Goal: Find specific page/section: Find specific page/section

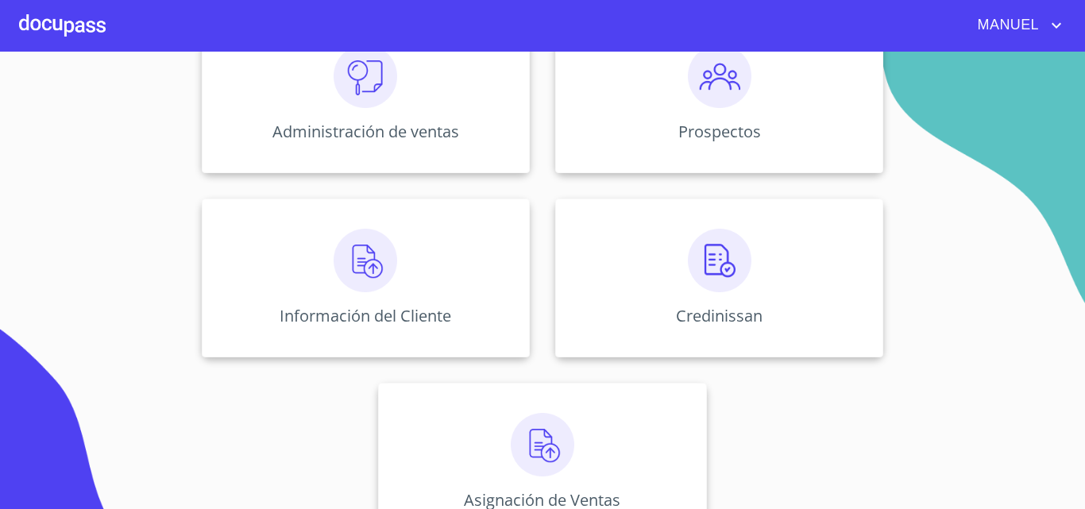
scroll to position [246, 0]
click at [381, 268] on img at bounding box center [366, 258] width 64 height 64
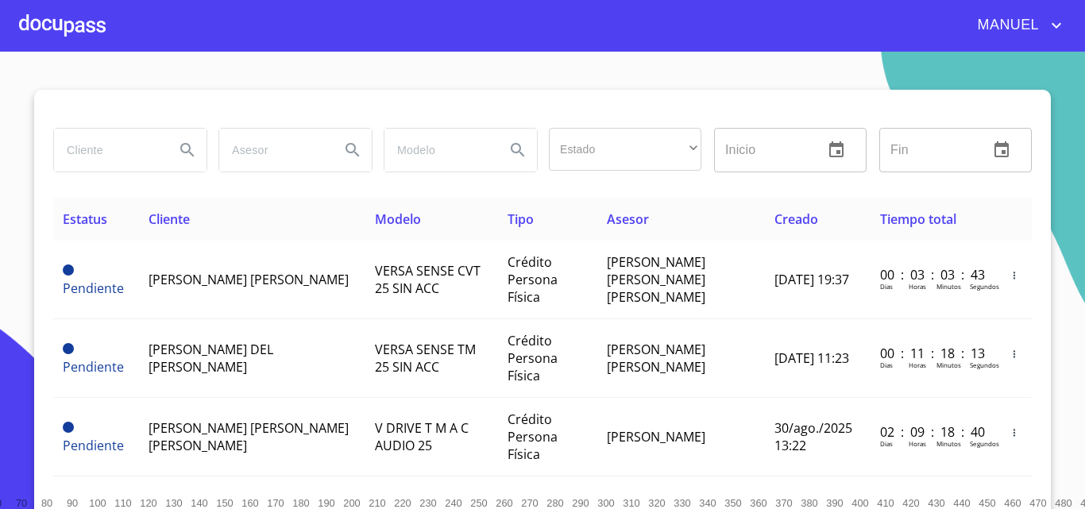
click at [88, 152] on input "search" at bounding box center [108, 150] width 108 height 43
click at [179, 151] on icon "Search" at bounding box center [187, 150] width 19 height 19
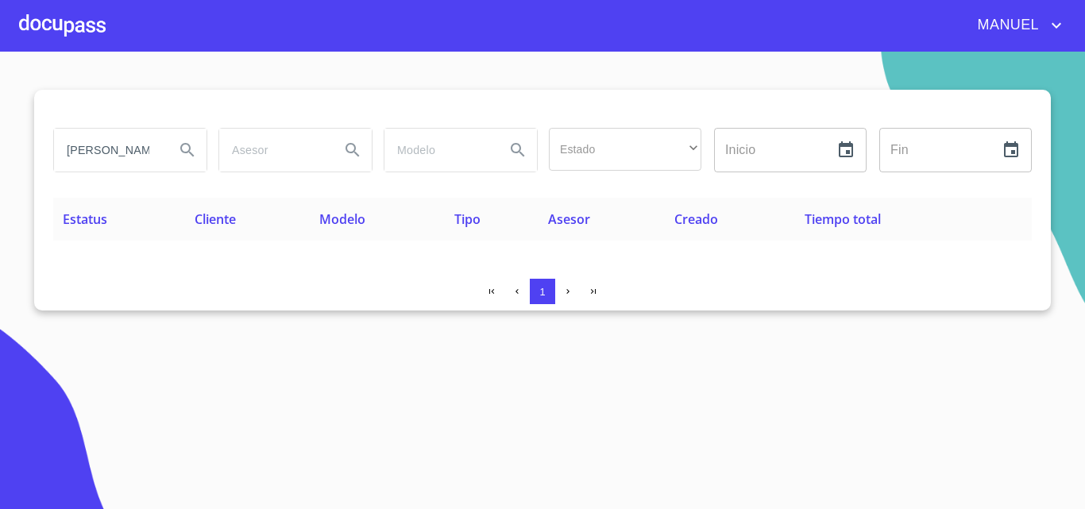
click at [144, 151] on input "[PERSON_NAME]" at bounding box center [108, 150] width 108 height 43
type input "[PERSON_NAME]"
click at [184, 145] on icon "Search" at bounding box center [186, 149] width 13 height 13
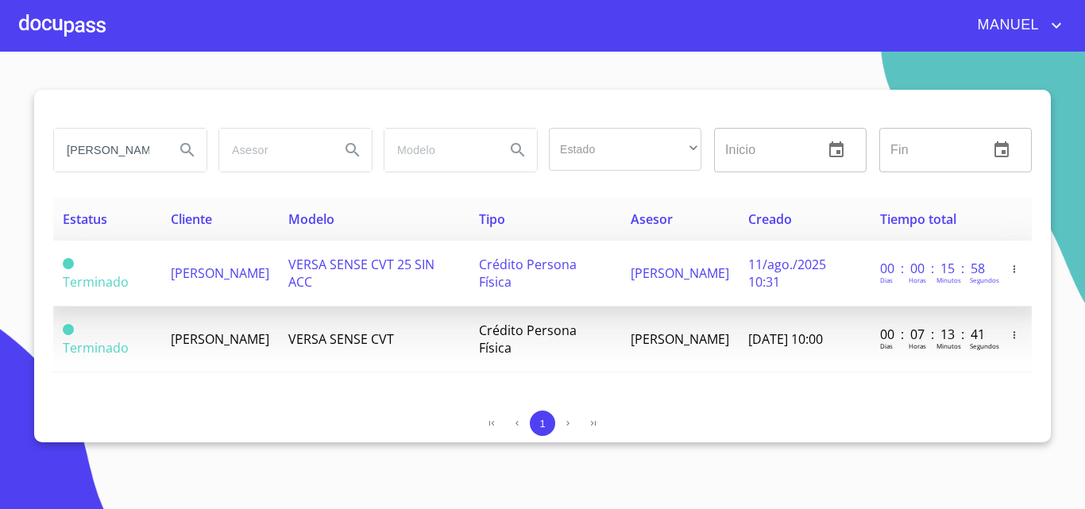
click at [205, 272] on span "[PERSON_NAME]" at bounding box center [220, 272] width 98 height 17
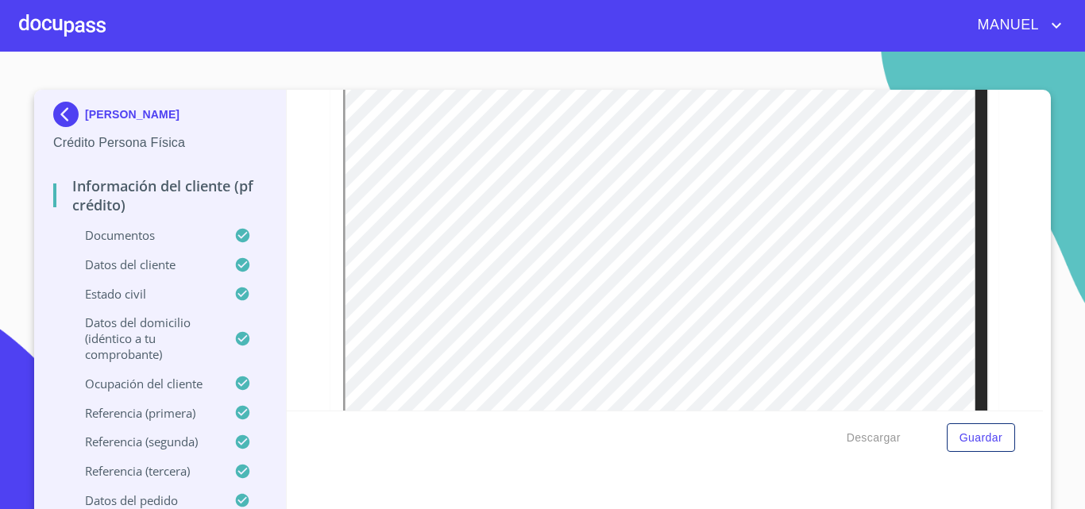
scroll to position [3823, 0]
click at [64, 32] on div at bounding box center [62, 25] width 87 height 51
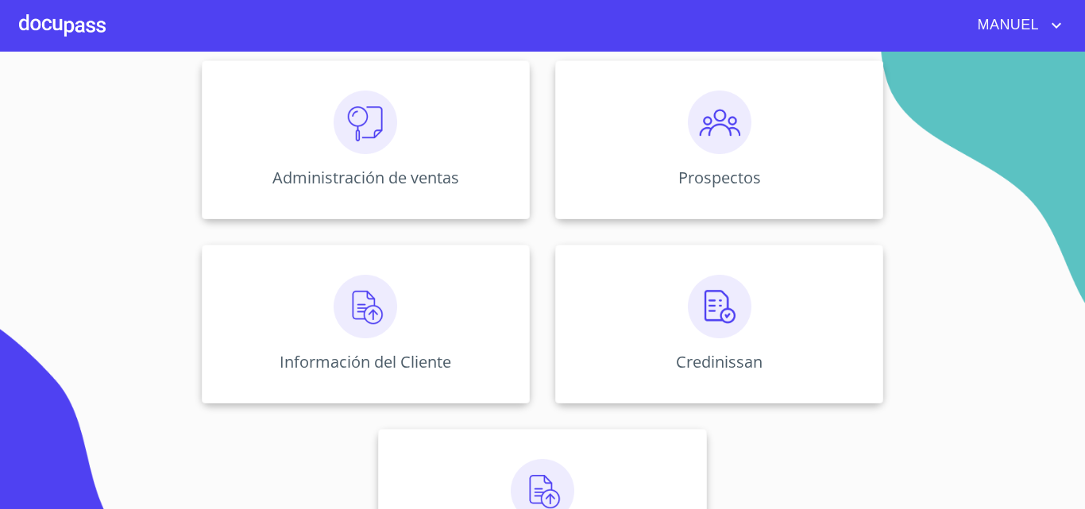
scroll to position [211, 0]
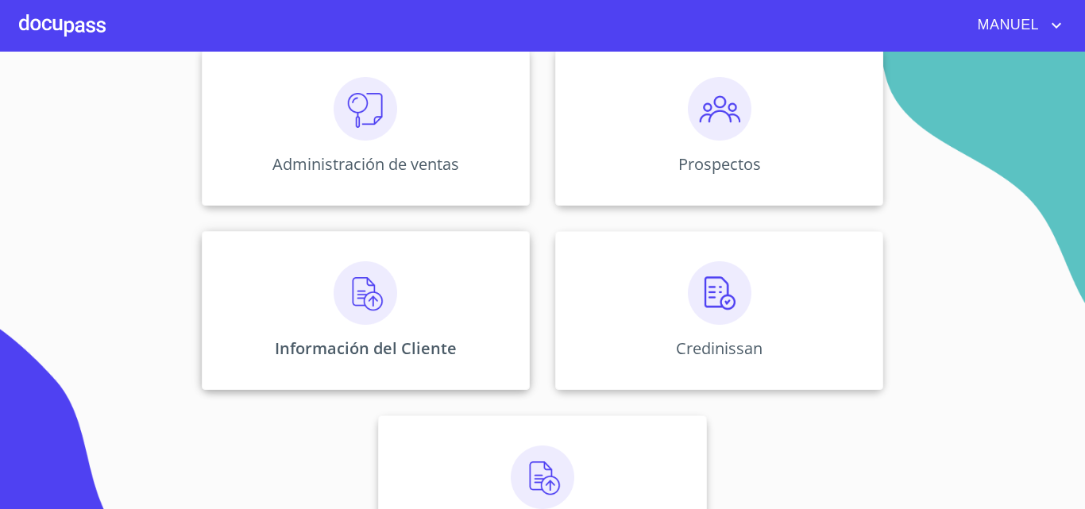
click at [402, 291] on div "Información del Cliente" at bounding box center [366, 310] width 328 height 159
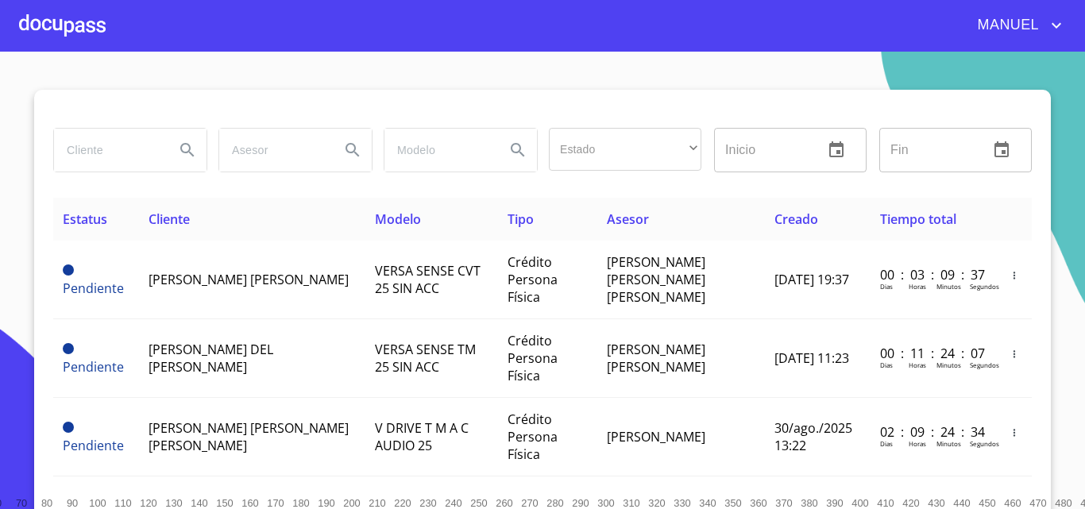
click at [103, 156] on input "search" at bounding box center [108, 150] width 108 height 43
click at [178, 151] on icon "Search" at bounding box center [187, 150] width 19 height 19
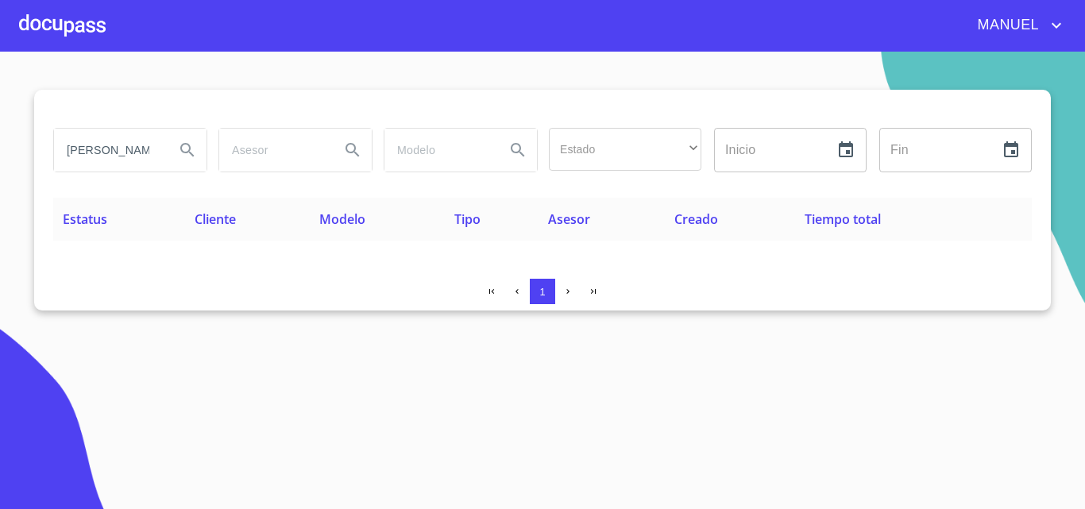
click at [131, 149] on input "[PERSON_NAME]" at bounding box center [108, 150] width 108 height 43
click at [184, 145] on icon "Search" at bounding box center [186, 149] width 13 height 13
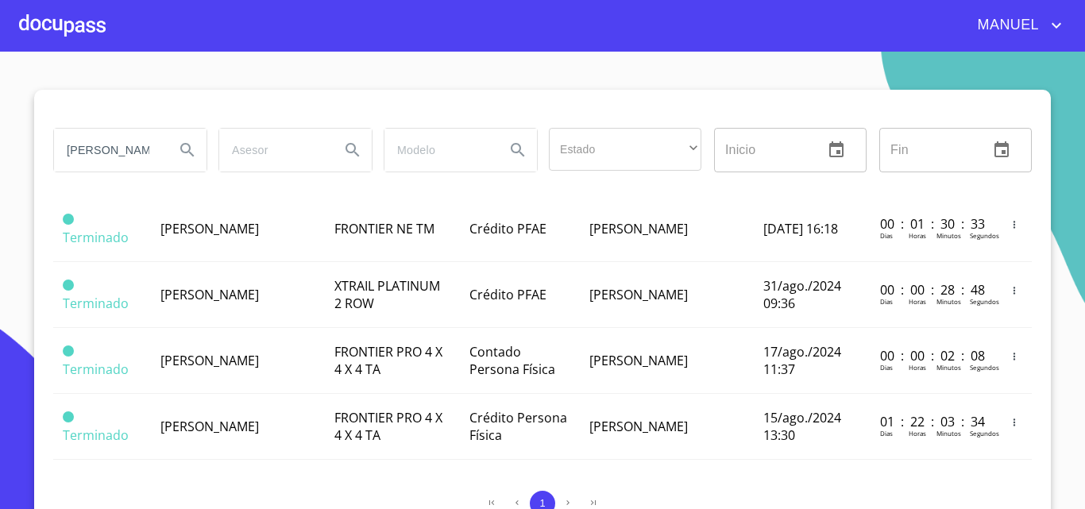
scroll to position [118, 0]
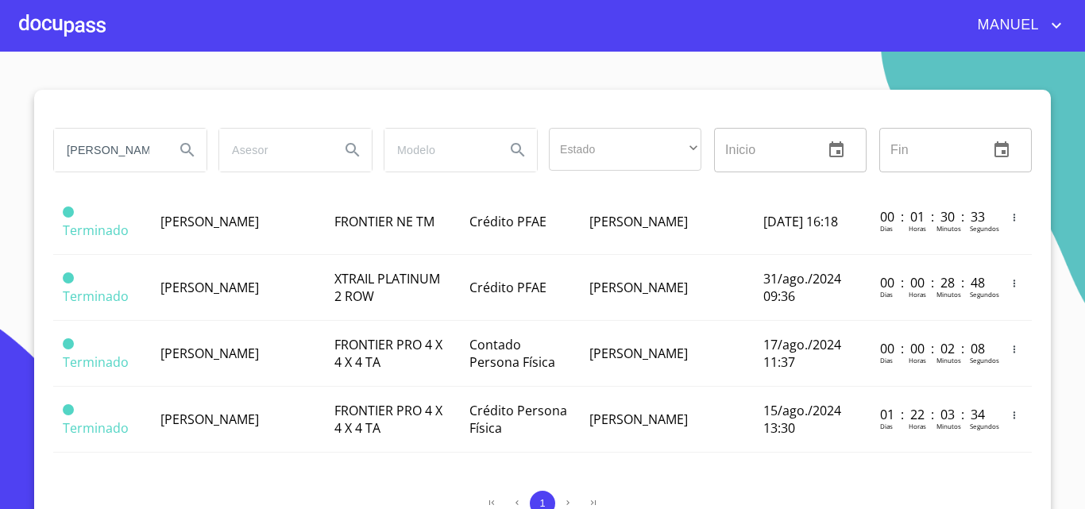
click at [137, 150] on input "[PERSON_NAME]" at bounding box center [108, 150] width 108 height 43
click at [185, 147] on icon "Search" at bounding box center [187, 150] width 19 height 19
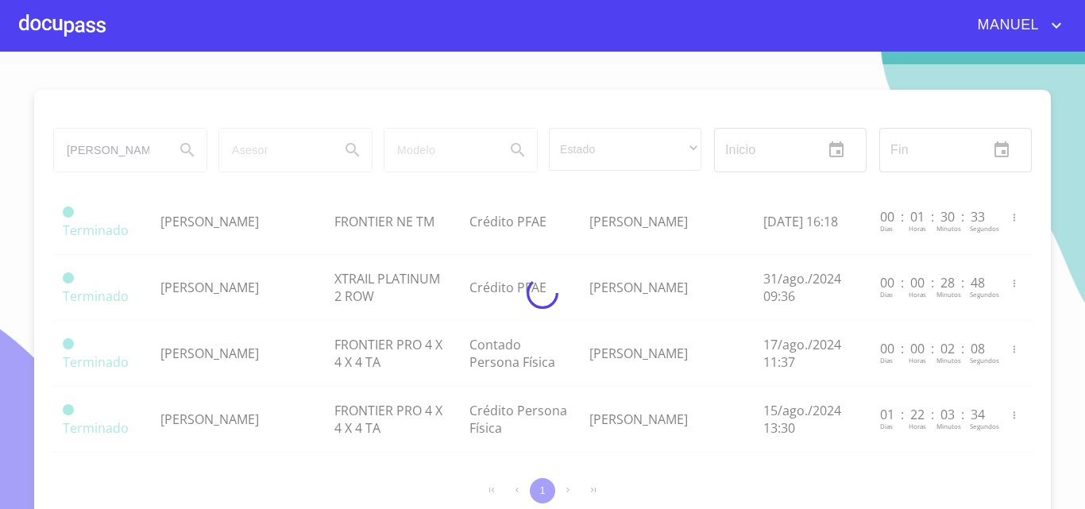
scroll to position [0, 0]
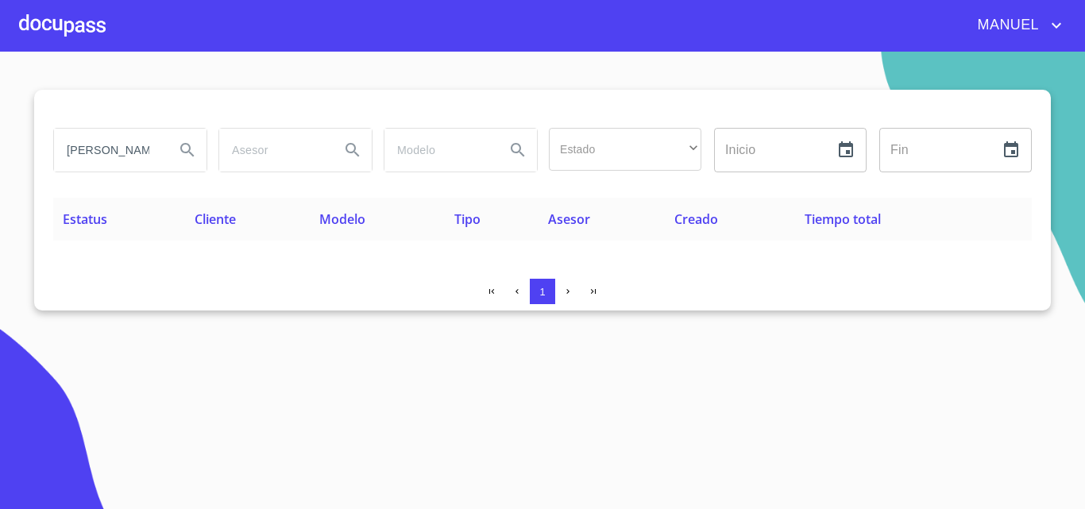
click at [118, 149] on input "[PERSON_NAME]" at bounding box center [108, 150] width 108 height 43
click at [180, 153] on icon "Search" at bounding box center [187, 150] width 19 height 19
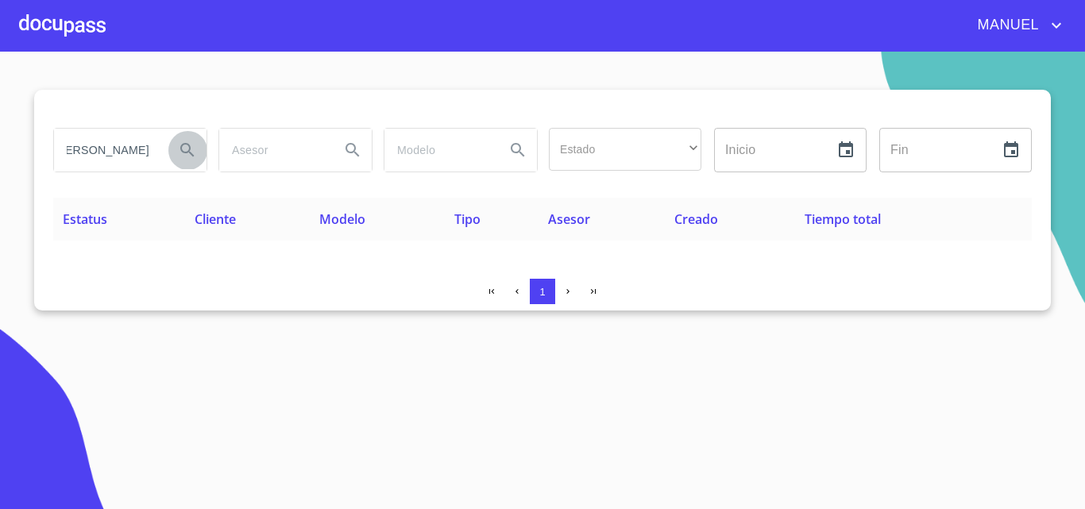
scroll to position [0, 0]
click at [136, 155] on input "[PERSON_NAME]" at bounding box center [108, 150] width 108 height 43
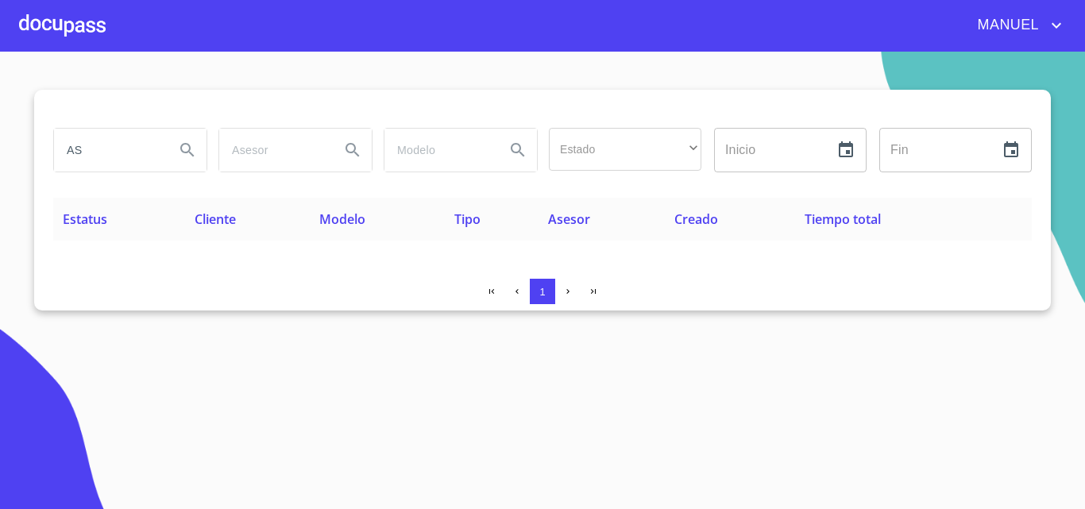
scroll to position [0, 0]
type input "A"
click at [192, 145] on icon "Search" at bounding box center [187, 150] width 19 height 19
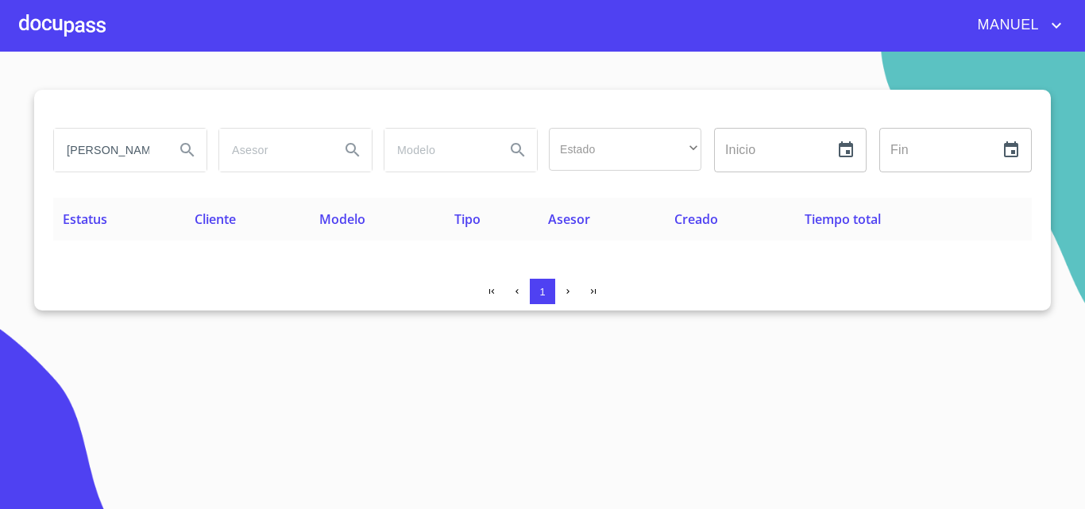
click at [117, 149] on input "[PERSON_NAME]" at bounding box center [108, 150] width 108 height 43
type input "[PERSON_NAME]"
click at [199, 148] on button "Search" at bounding box center [187, 150] width 38 height 38
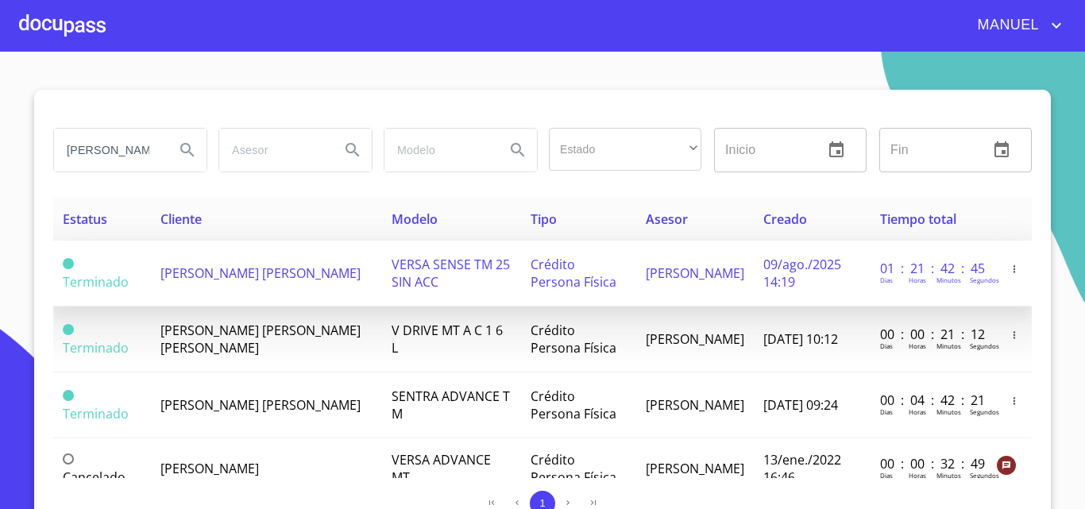
click at [196, 273] on span "[PERSON_NAME] [PERSON_NAME]" at bounding box center [260, 272] width 200 height 17
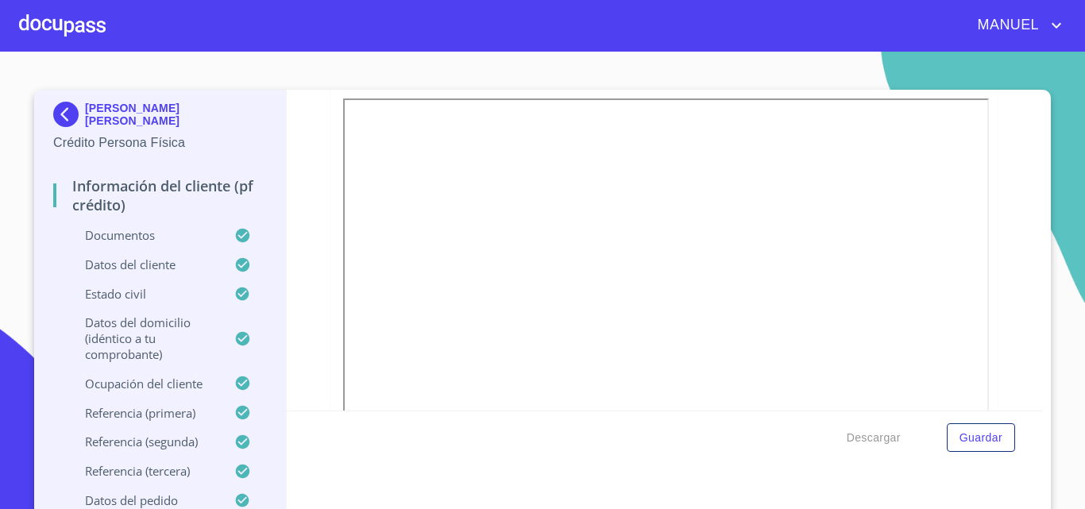
scroll to position [264, 0]
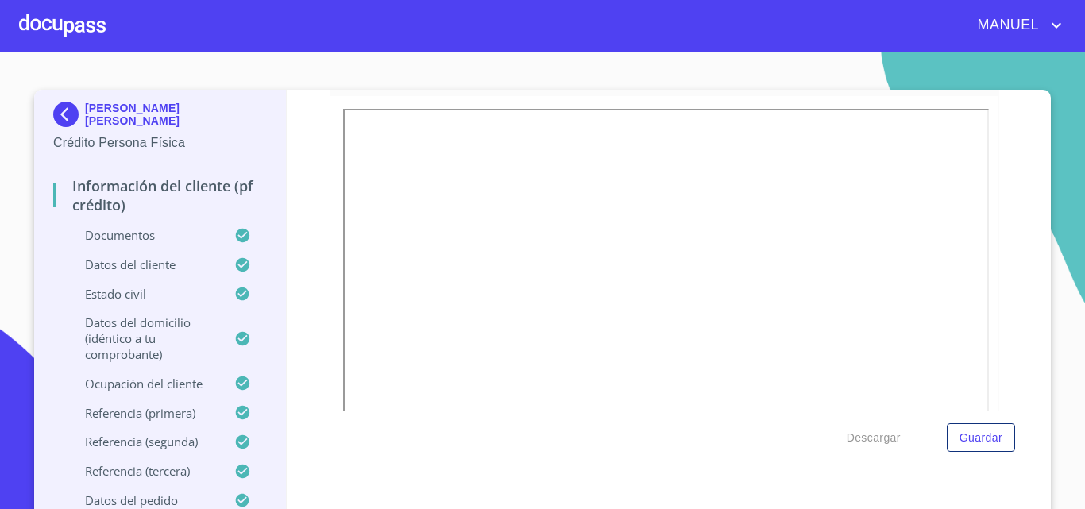
click at [40, 22] on div at bounding box center [62, 25] width 87 height 51
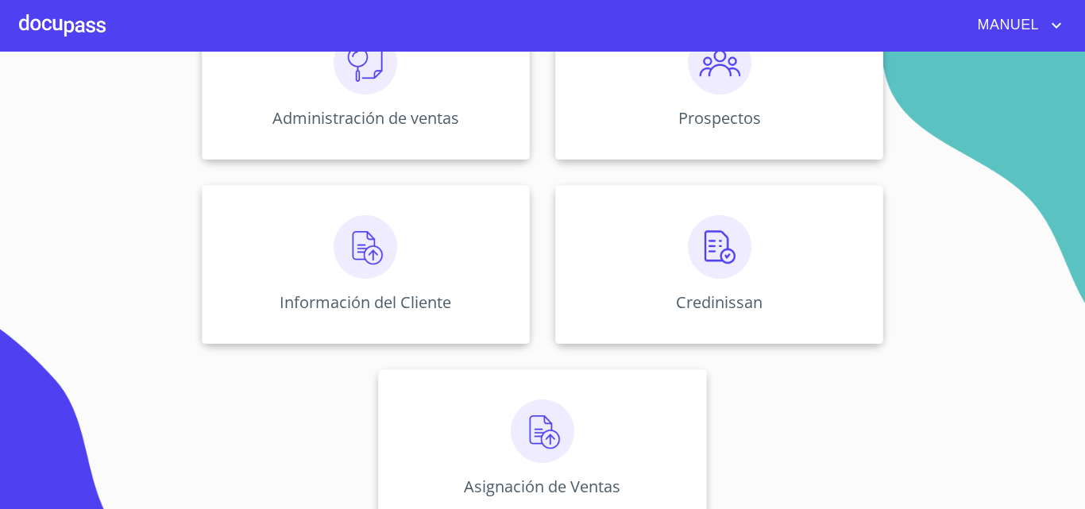
scroll to position [276, 0]
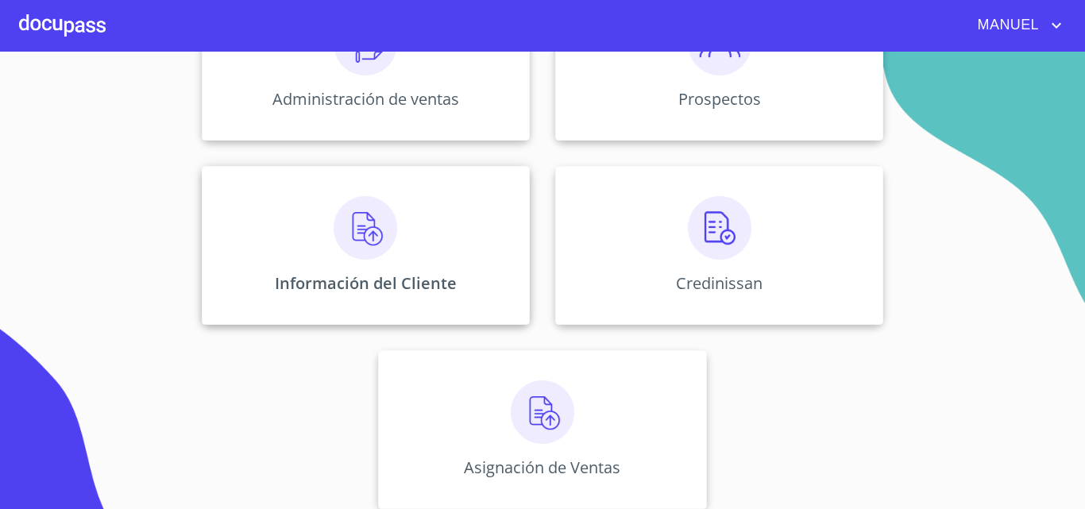
click at [389, 264] on div "Información del Cliente" at bounding box center [366, 245] width 328 height 159
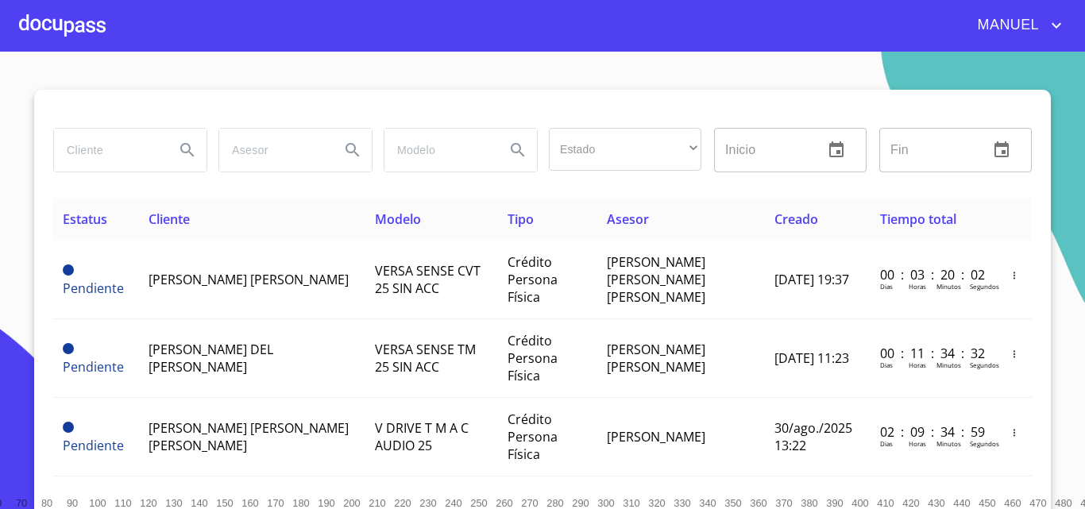
click at [94, 160] on input "search" at bounding box center [108, 150] width 108 height 43
type input "SERRATOS"
click at [185, 151] on icon "Search" at bounding box center [187, 150] width 19 height 19
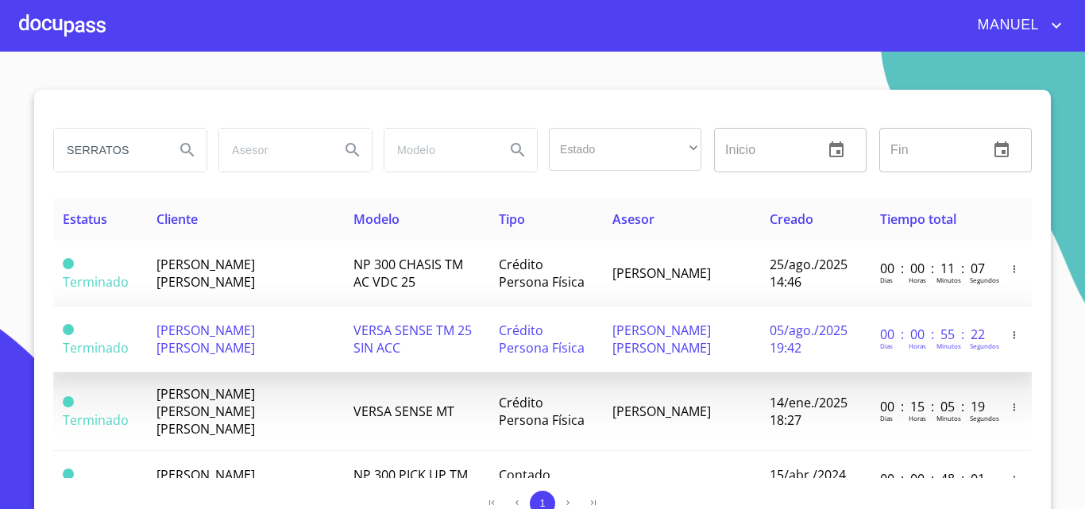
click at [228, 346] on span "[PERSON_NAME] [PERSON_NAME]" at bounding box center [205, 339] width 98 height 35
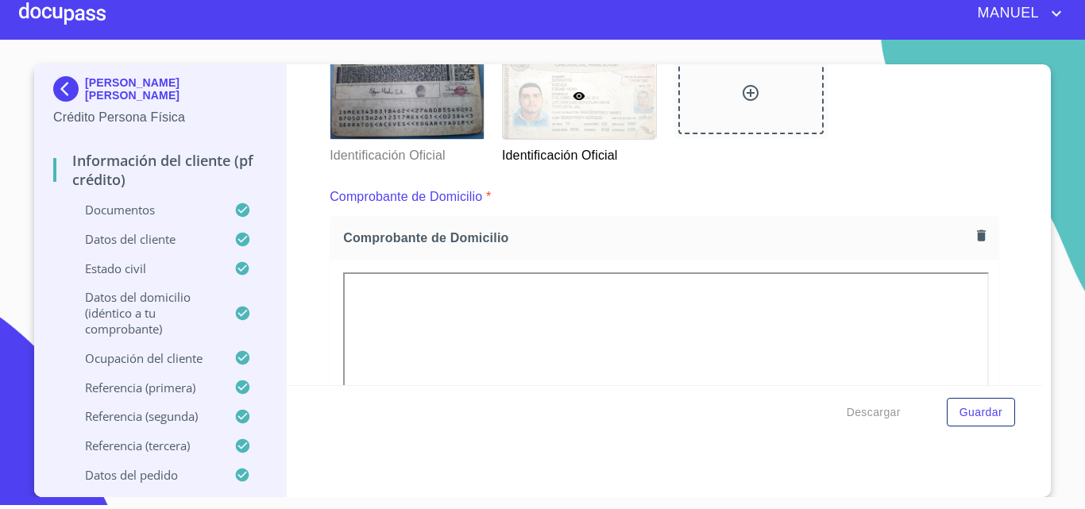
scroll to position [391, 0]
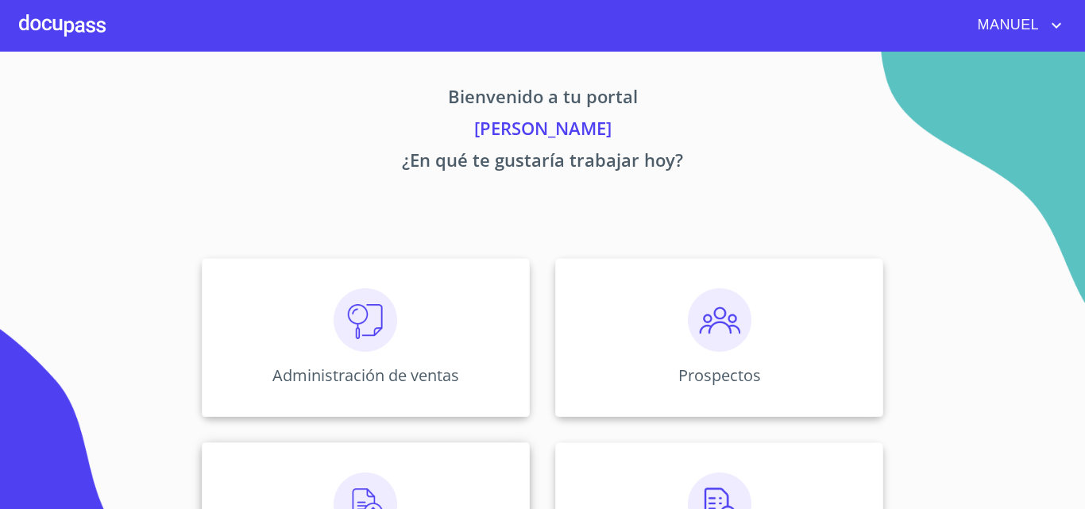
click at [384, 477] on img at bounding box center [366, 504] width 64 height 64
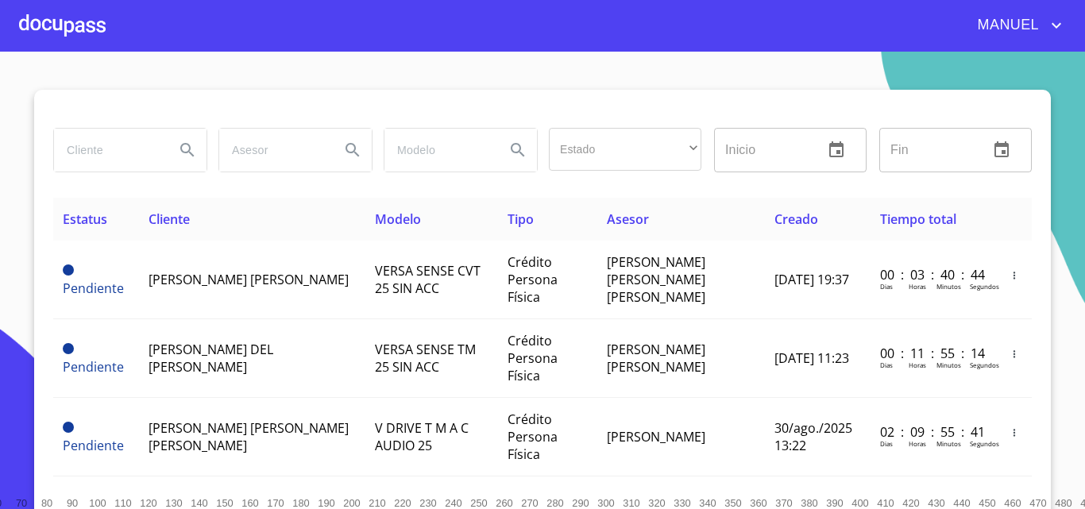
click at [115, 160] on input "search" at bounding box center [108, 150] width 108 height 43
click at [185, 148] on icon "Search" at bounding box center [187, 150] width 19 height 19
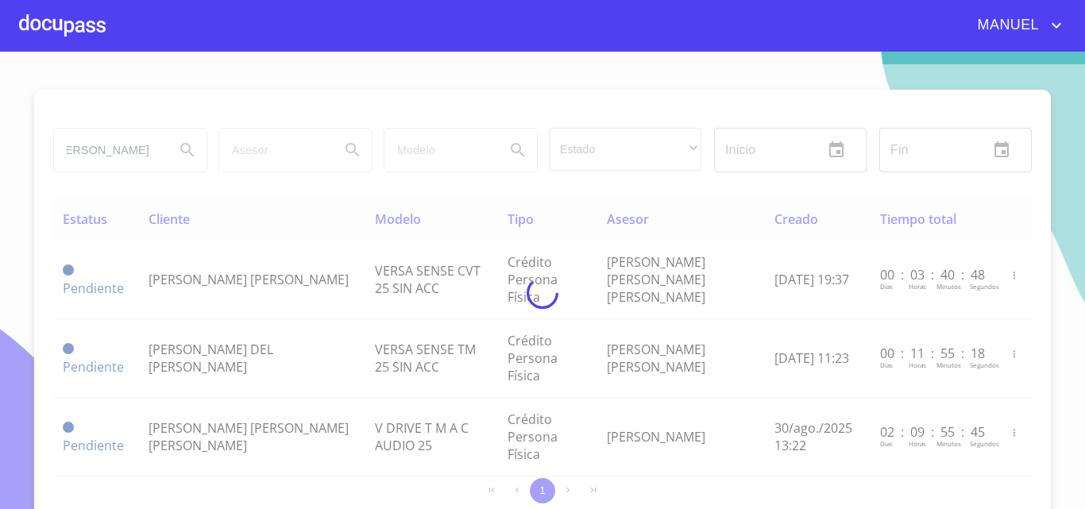
scroll to position [0, 0]
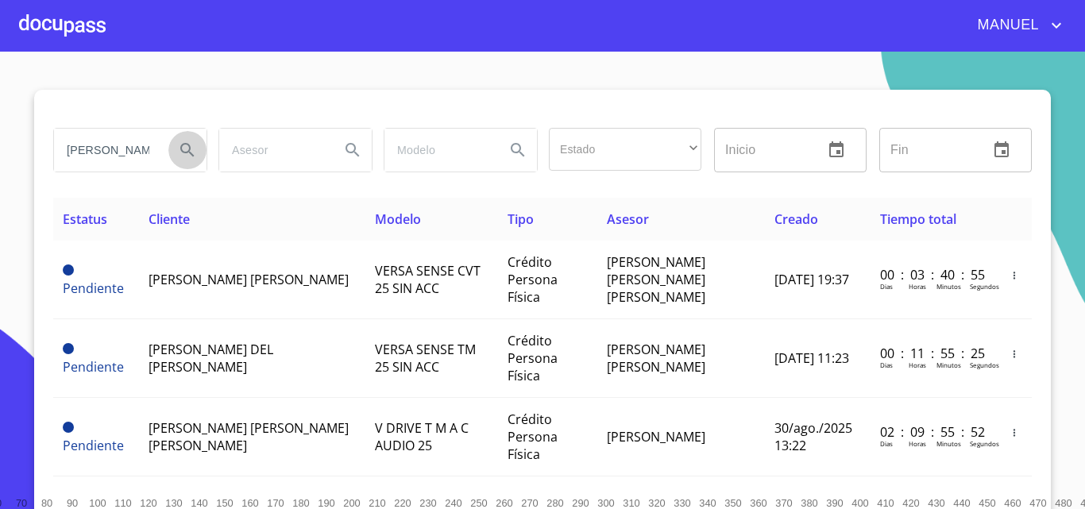
click at [185, 148] on icon "Search" at bounding box center [187, 150] width 19 height 19
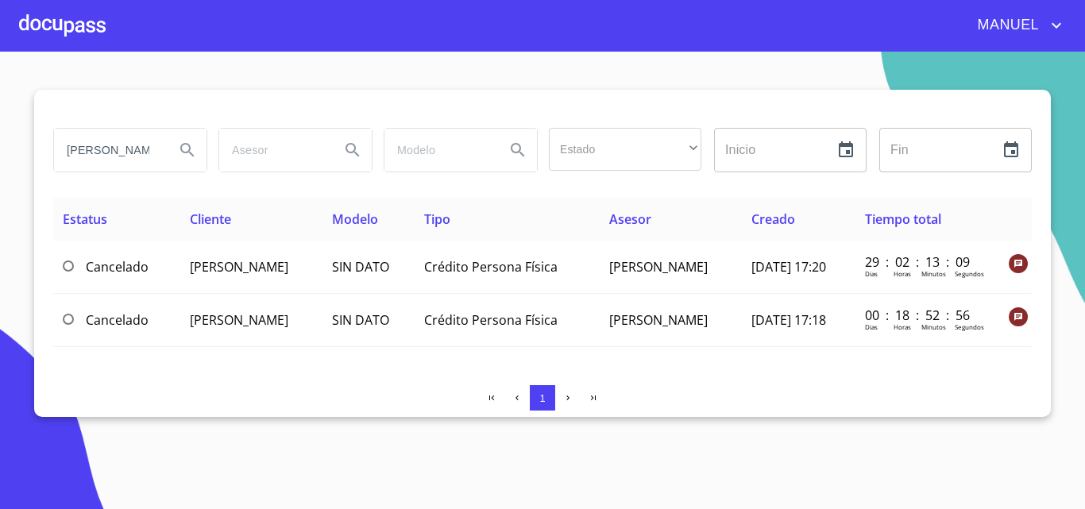
click at [148, 152] on input "ARMENTA RAMOS" at bounding box center [108, 150] width 108 height 43
click at [145, 150] on input "ARMENTA RAMOS" at bounding box center [108, 150] width 108 height 43
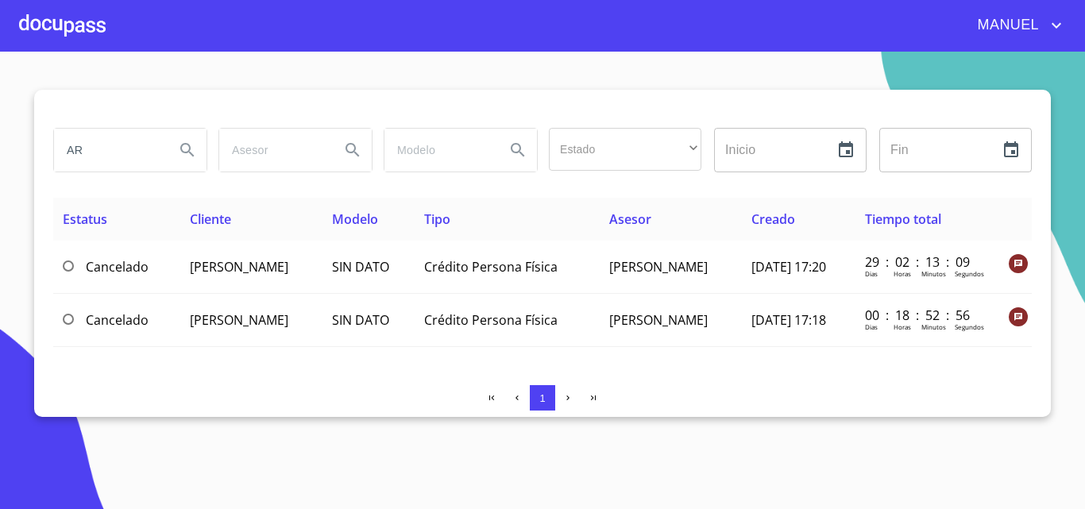
type input "A"
click at [192, 148] on icon "Search" at bounding box center [187, 150] width 19 height 19
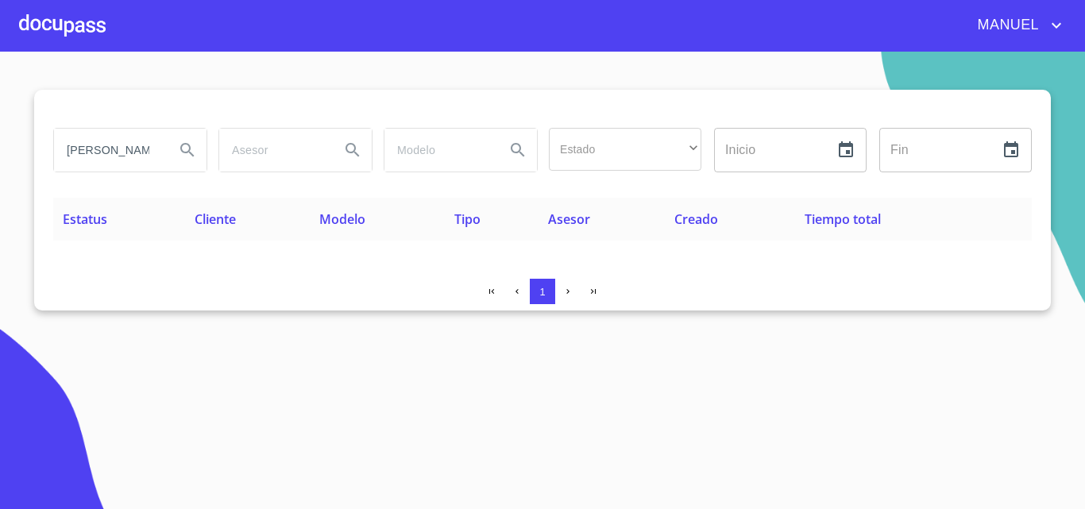
click at [107, 161] on input "JAIRO GIOVANNI" at bounding box center [108, 150] width 108 height 43
type input "JAIRO RAMOS"
click at [194, 147] on icon "Search" at bounding box center [187, 150] width 19 height 19
